Goal: Transaction & Acquisition: Purchase product/service

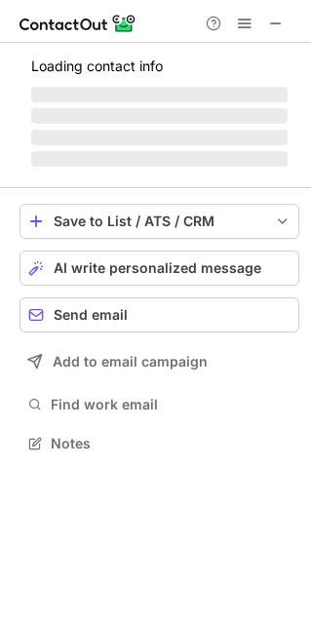
scroll to position [10, 9]
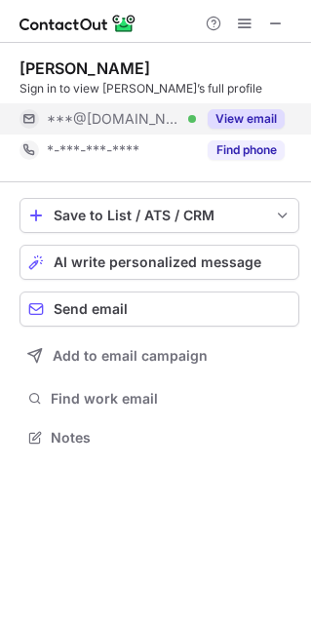
click at [264, 123] on button "View email" at bounding box center [246, 119] width 77 height 20
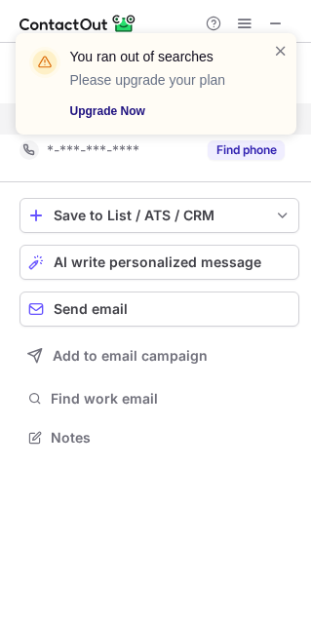
click at [106, 119] on link "Upgrade Now" at bounding box center [160, 111] width 180 height 20
click at [93, 264] on span "AI write personalized message" at bounding box center [158, 263] width 208 height 16
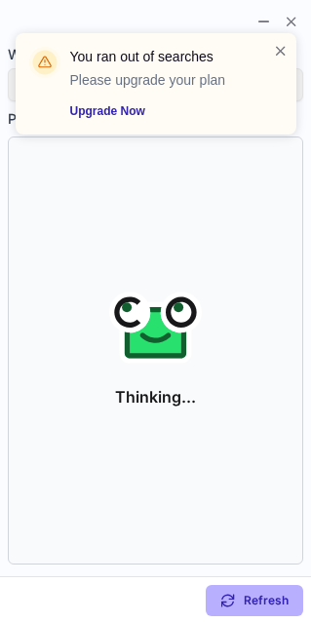
click at [266, 51] on div "You ran out of searches Please upgrade your plan Upgrade Now" at bounding box center [148, 84] width 250 height 86
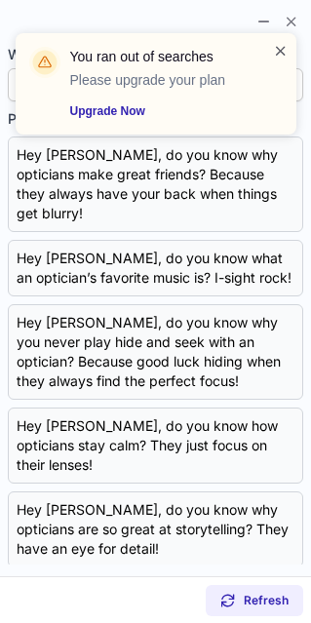
click at [274, 51] on span at bounding box center [281, 51] width 16 height 20
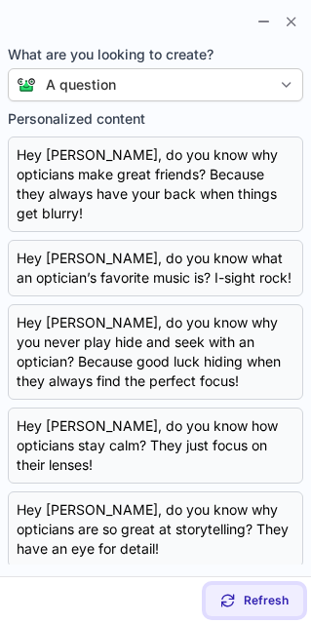
click at [230, 599] on span at bounding box center [228, 601] width 16 height 16
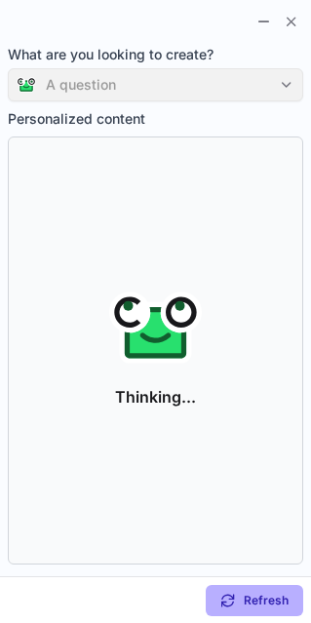
click at [288, 93] on div "A question" at bounding box center [156, 84] width 296 height 33
click at [288, 78] on div "A question" at bounding box center [156, 84] width 296 height 33
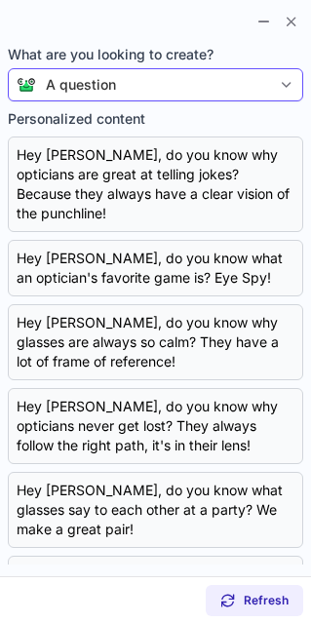
click at [278, 85] on div at bounding box center [286, 84] width 31 height 31
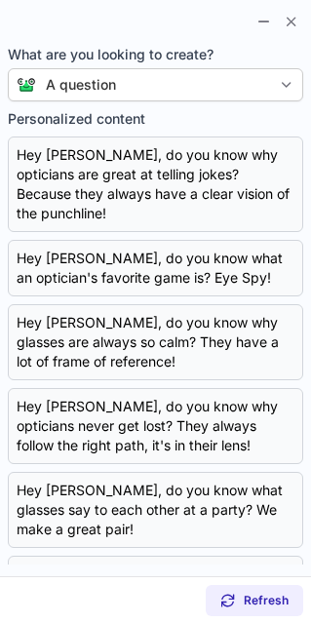
click at [116, 620] on section "Refresh" at bounding box center [155, 600] width 311 height 47
